Goal: Find specific page/section: Find specific page/section

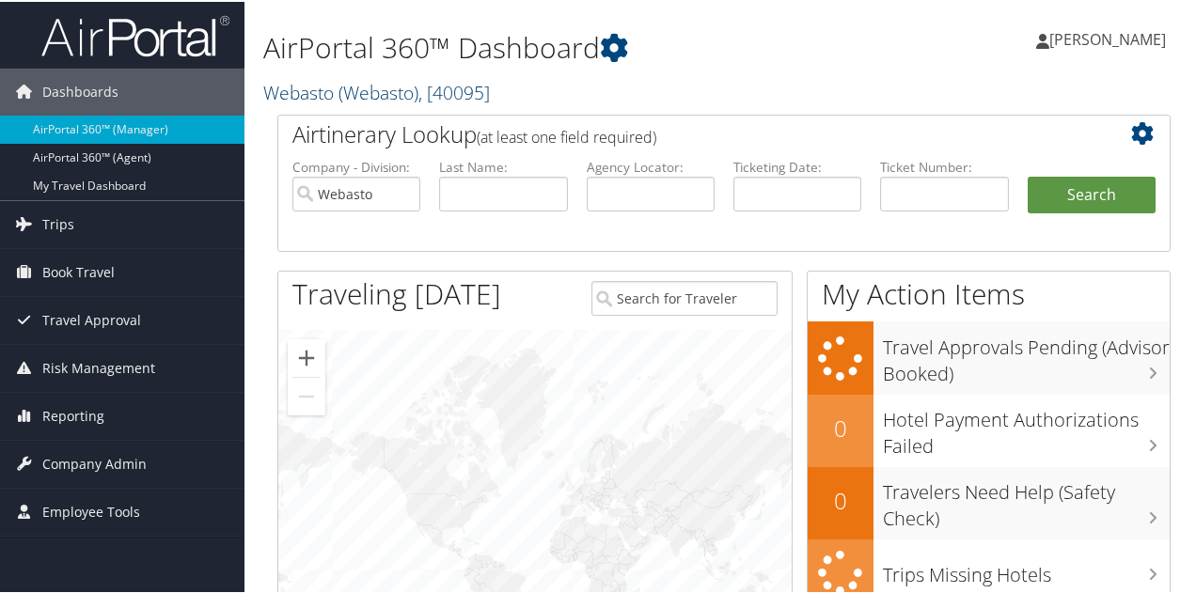
click at [361, 93] on span "( Webasto )" at bounding box center [379, 90] width 80 height 25
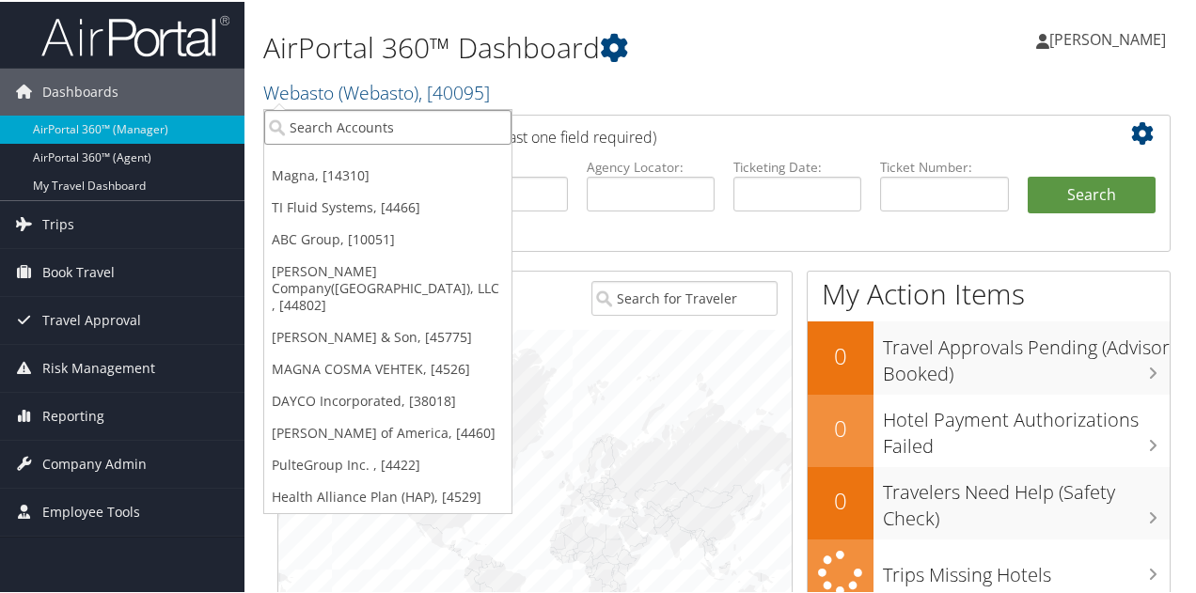
click at [350, 119] on input "search" at bounding box center [387, 125] width 247 height 35
type input "magna"
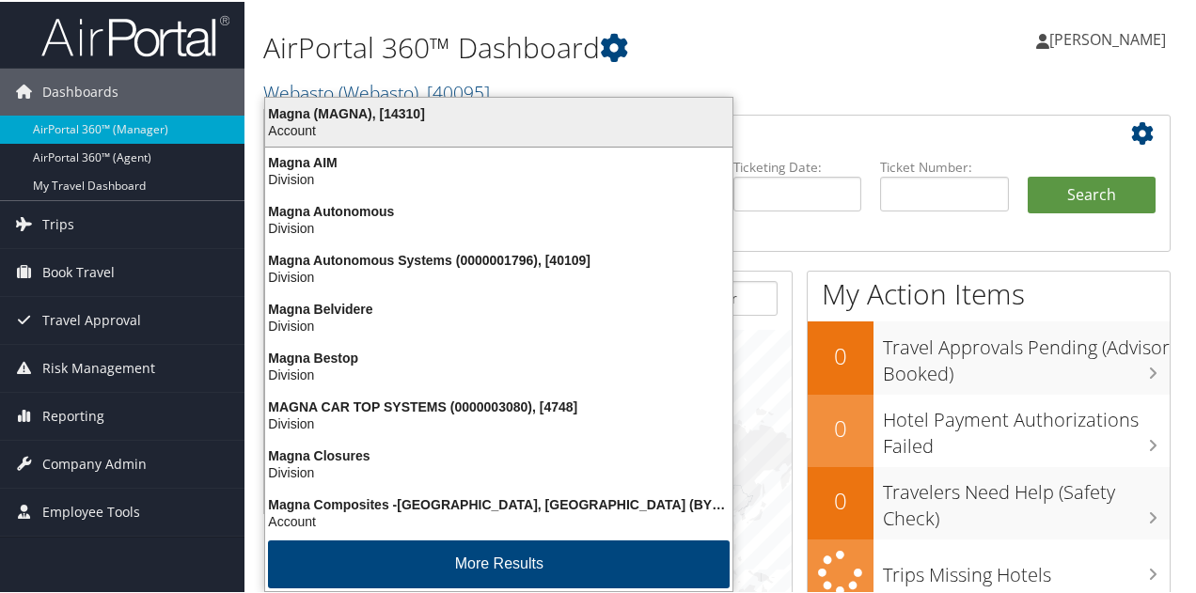
click at [350, 120] on div "Account" at bounding box center [499, 128] width 490 height 17
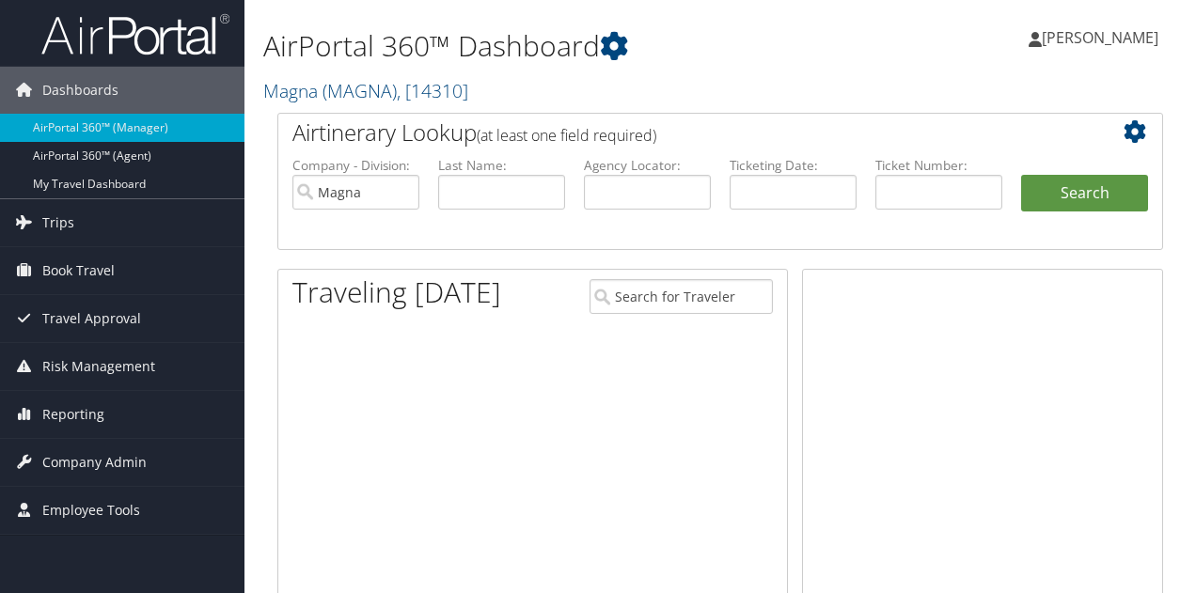
scroll to position [273, 0]
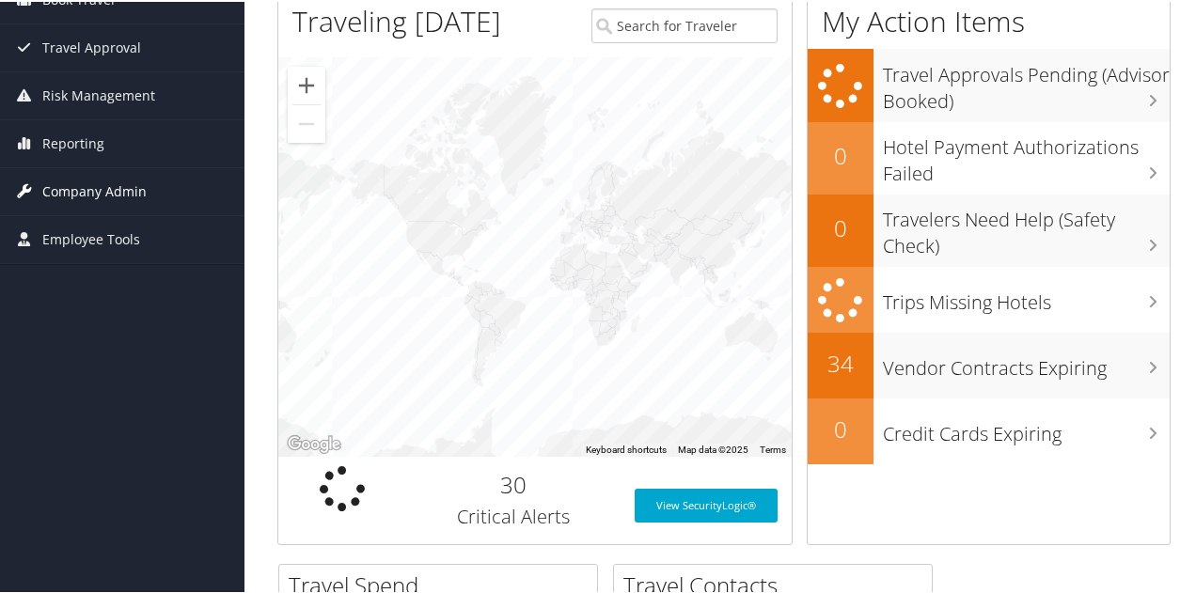
click at [120, 193] on span "Company Admin" at bounding box center [94, 189] width 104 height 47
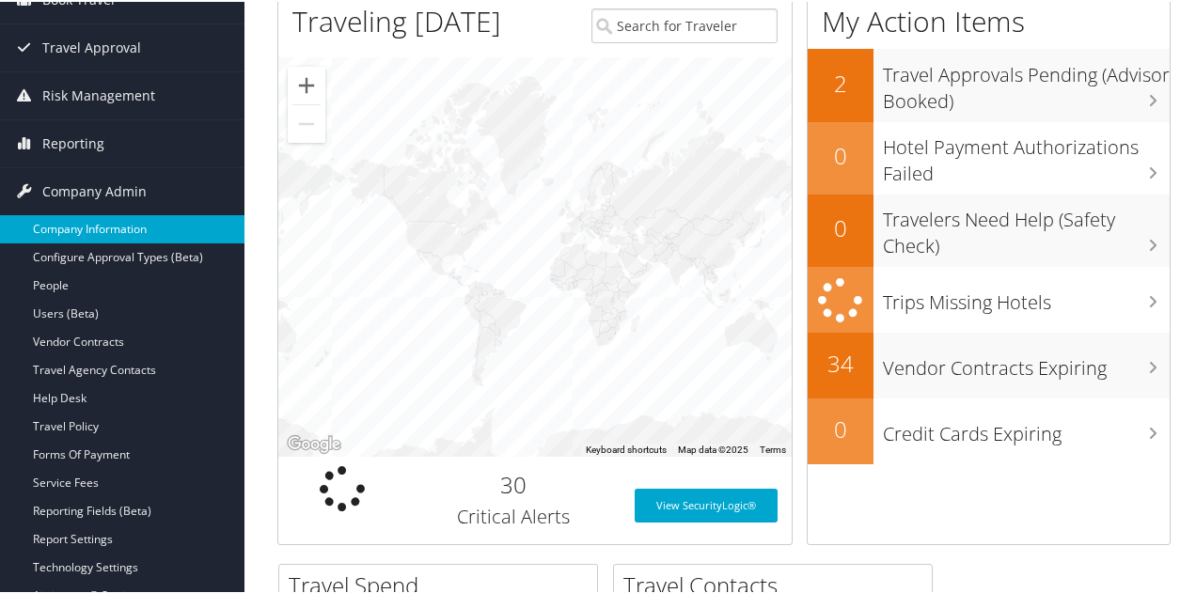
click at [106, 229] on link "Company Information" at bounding box center [122, 228] width 245 height 28
